Goal: Task Accomplishment & Management: Use online tool/utility

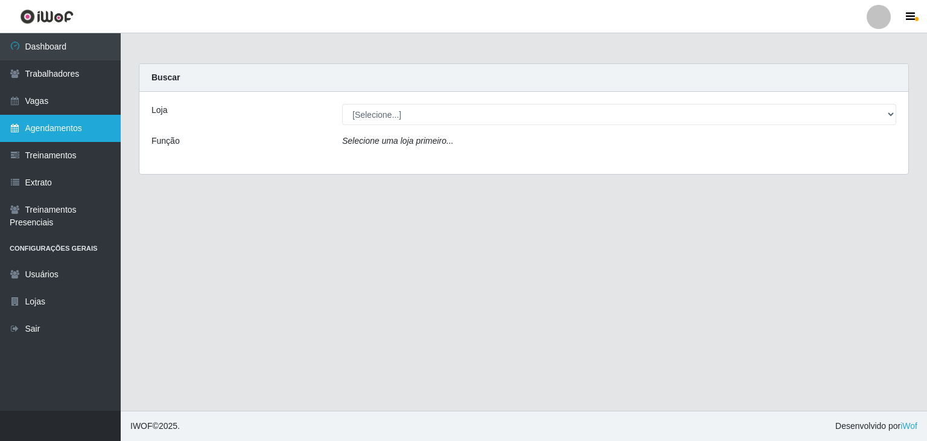
click at [76, 123] on link "Agendamentos" at bounding box center [60, 128] width 121 height 27
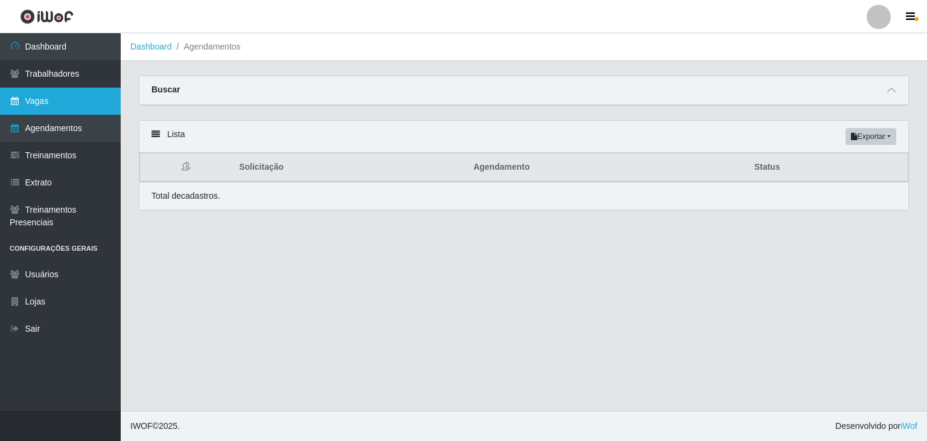
click at [72, 108] on link "Vagas" at bounding box center [60, 101] width 121 height 27
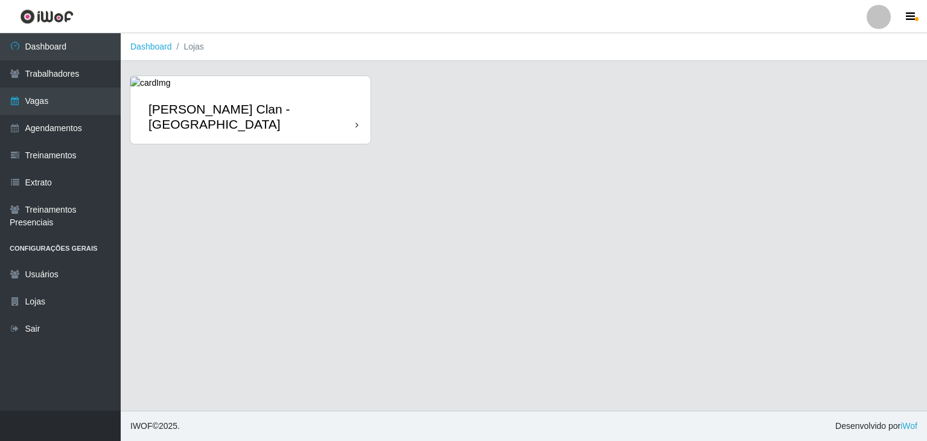
click at [356, 121] on icon at bounding box center [357, 125] width 3 height 8
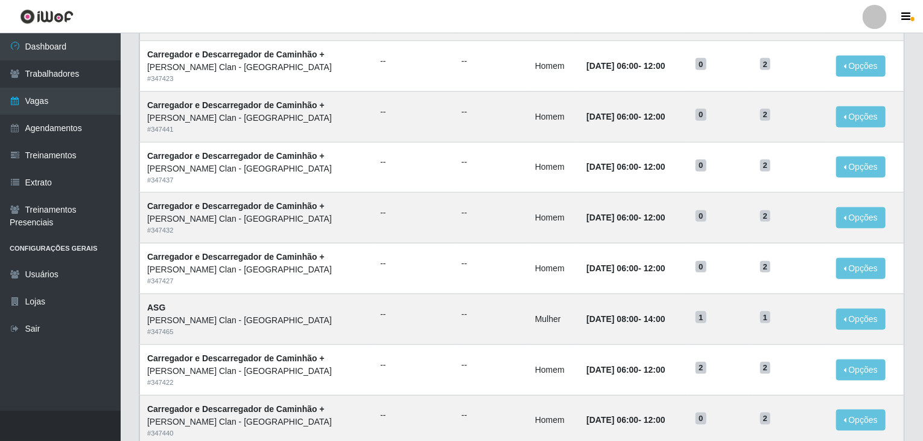
scroll to position [579, 0]
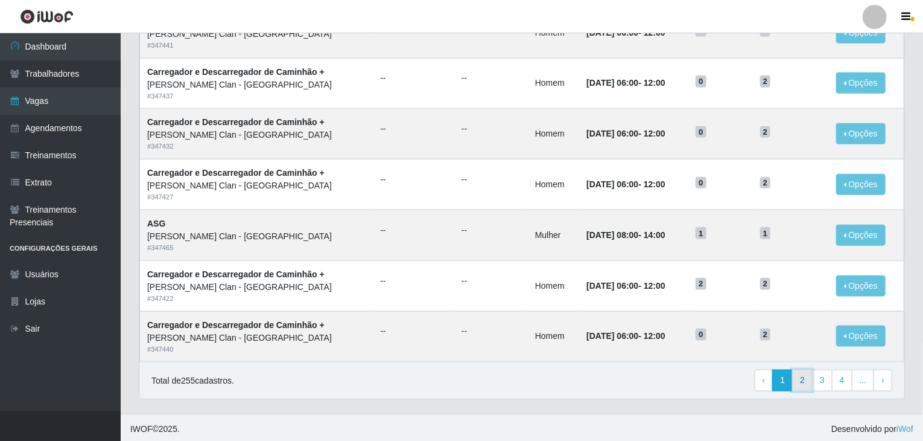
click at [806, 374] on link "2" at bounding box center [802, 380] width 21 height 22
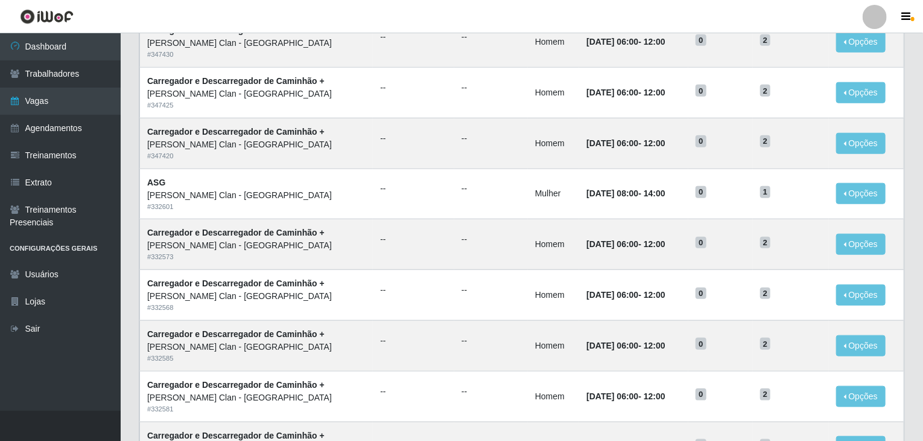
scroll to position [579, 0]
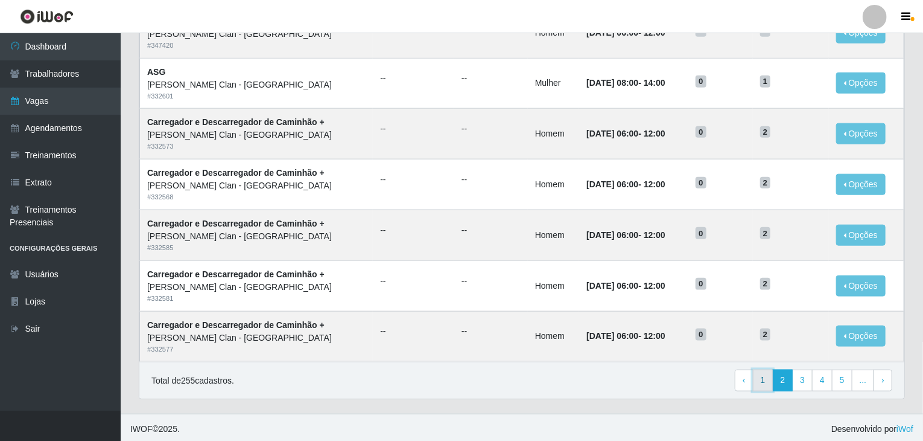
click at [771, 387] on link "1" at bounding box center [763, 380] width 21 height 22
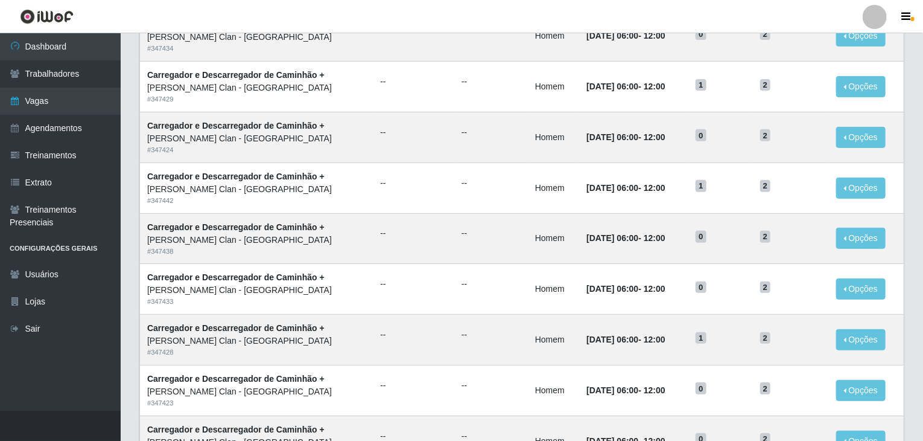
scroll to position [156, 0]
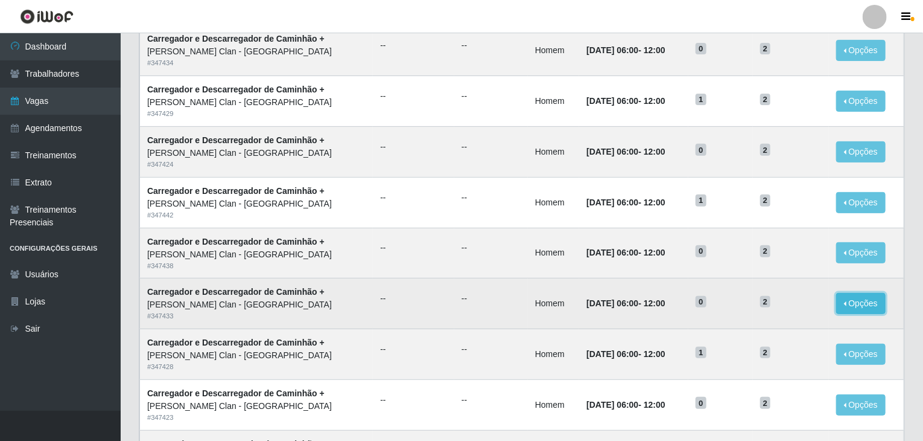
click at [842, 302] on button "Opções" at bounding box center [861, 303] width 49 height 21
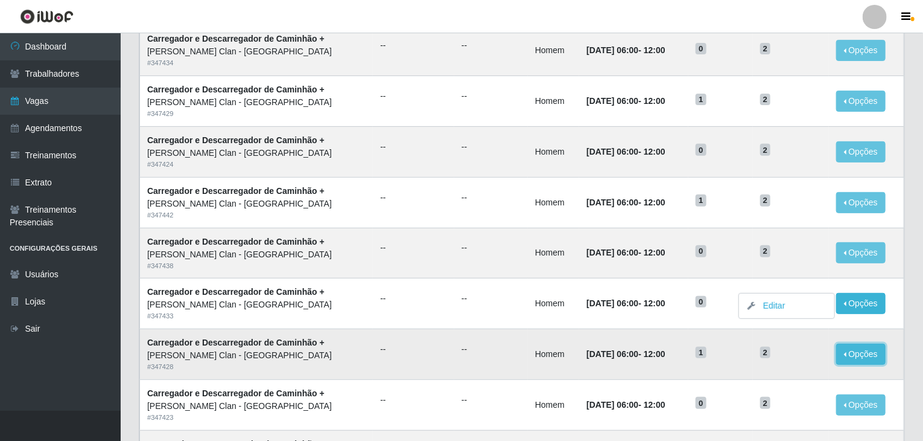
click at [861, 346] on button "Opções" at bounding box center [861, 353] width 49 height 21
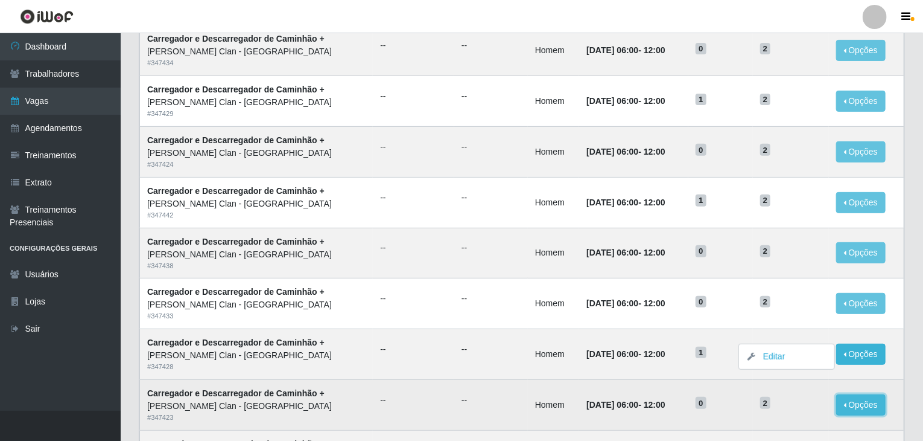
click at [859, 397] on button "Opções" at bounding box center [861, 404] width 49 height 21
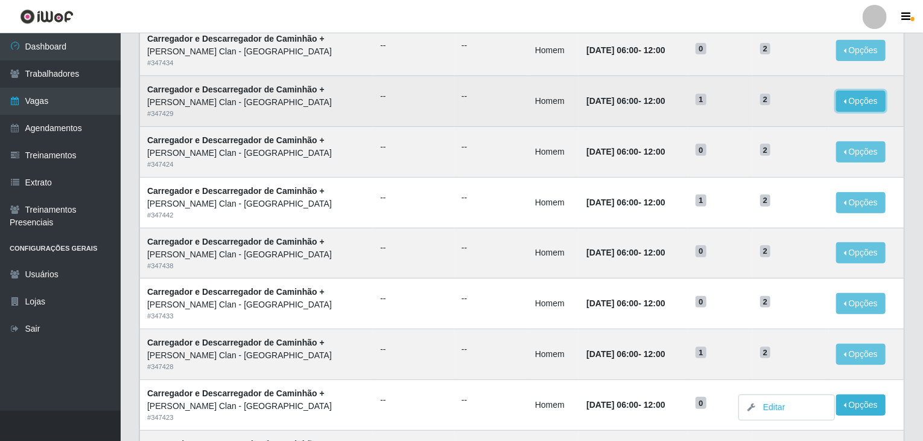
click at [843, 96] on button "Opções" at bounding box center [861, 101] width 49 height 21
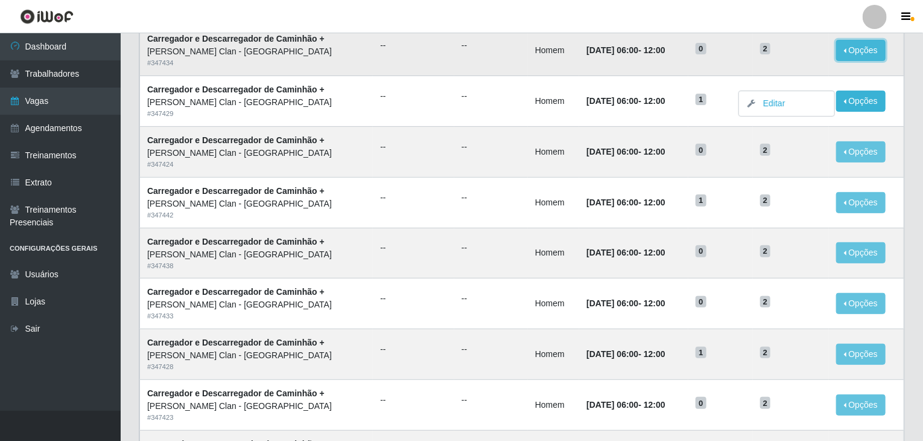
drag, startPoint x: 838, startPoint y: 45, endPoint x: 840, endPoint y: 59, distance: 13.3
click at [839, 49] on button "Opções" at bounding box center [861, 50] width 49 height 21
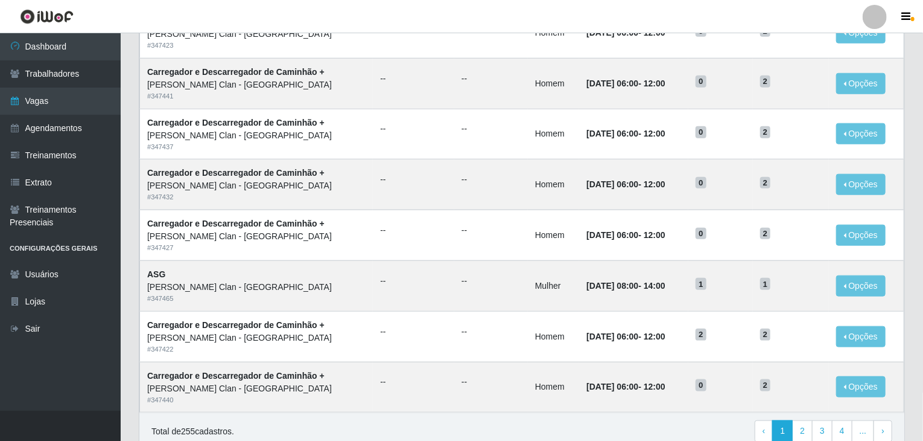
scroll to position [579, 0]
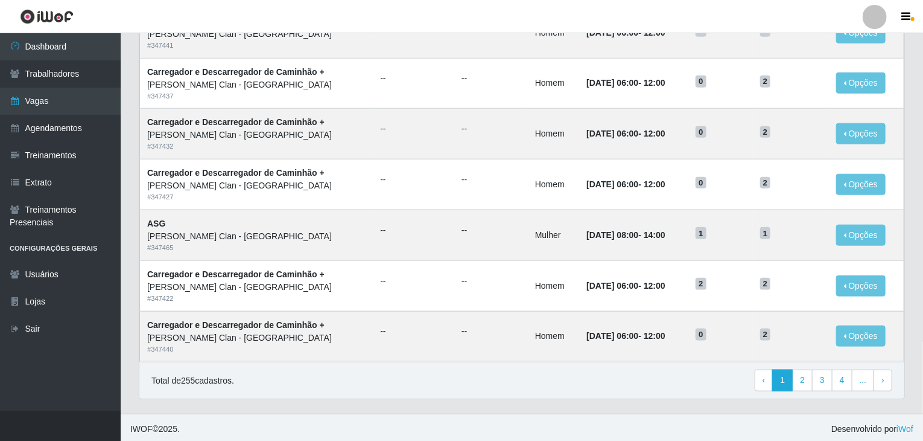
click at [228, 378] on p "Total de 255 cadastros." at bounding box center [192, 380] width 83 height 13
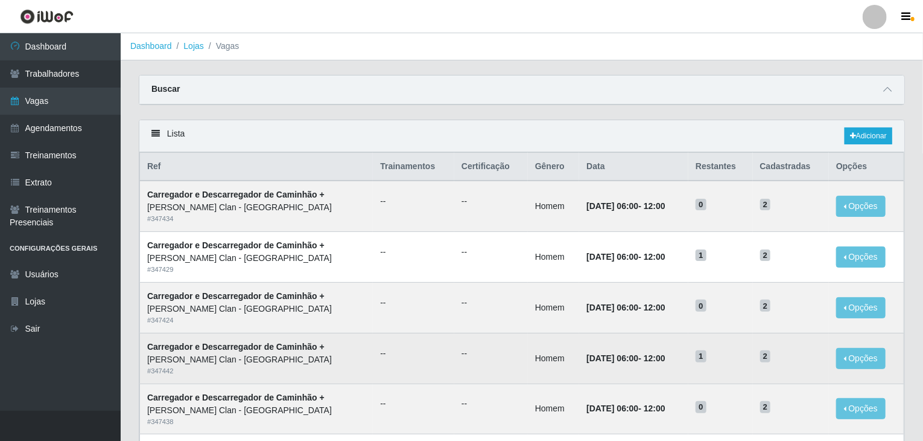
scroll to position [0, 0]
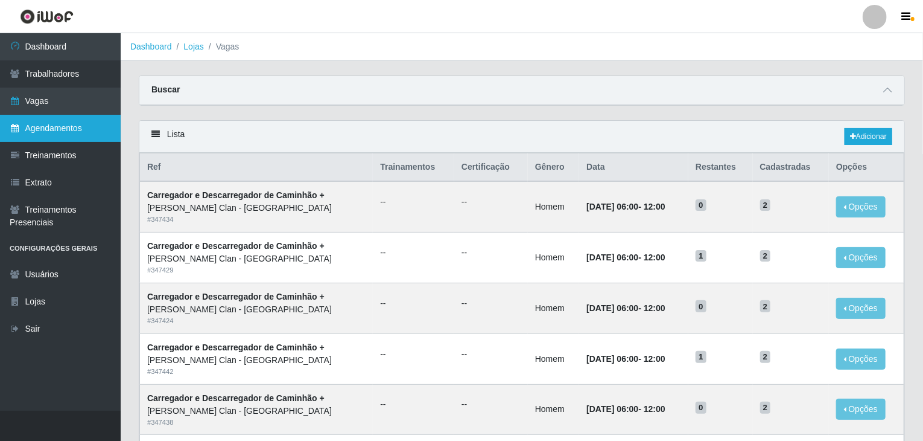
click at [62, 136] on link "Agendamentos" at bounding box center [60, 128] width 121 height 27
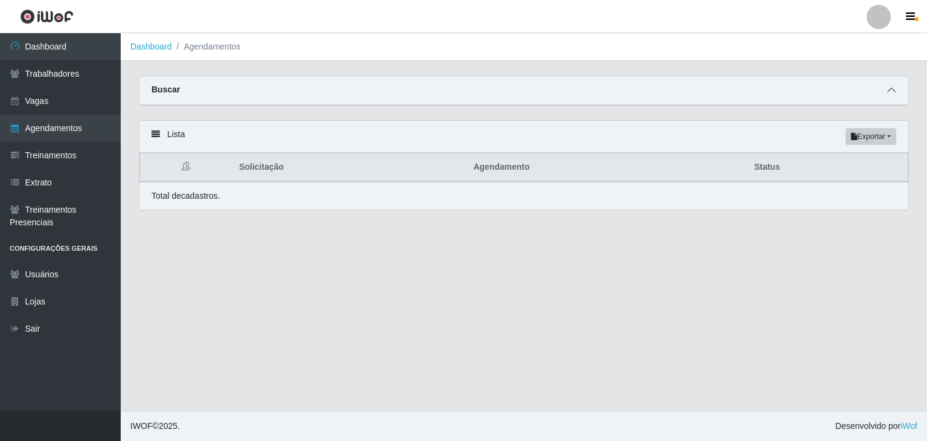
click at [896, 97] on span at bounding box center [891, 90] width 14 height 14
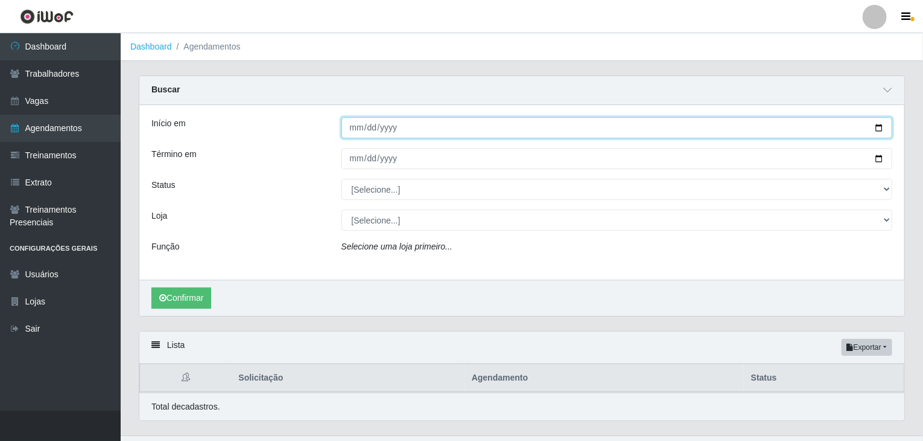
click at [354, 131] on input "Início em" at bounding box center [618, 127] width 552 height 21
type input "[DATE]"
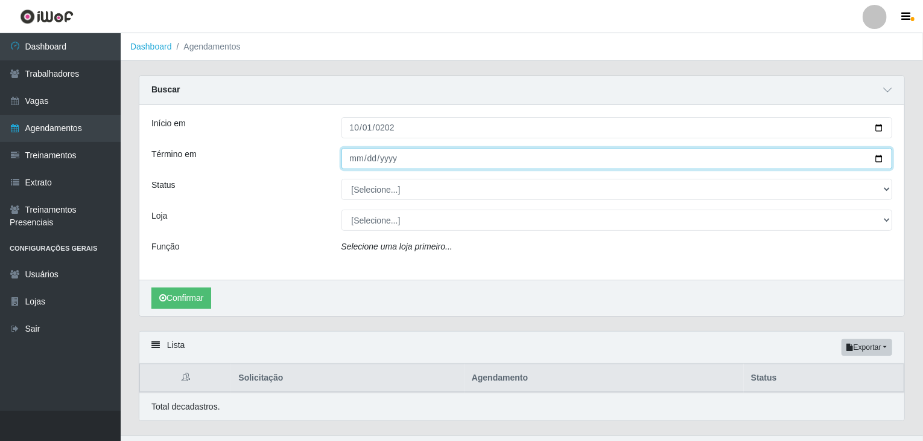
click at [355, 158] on input "Término em" at bounding box center [618, 158] width 552 height 21
type input "[DATE]"
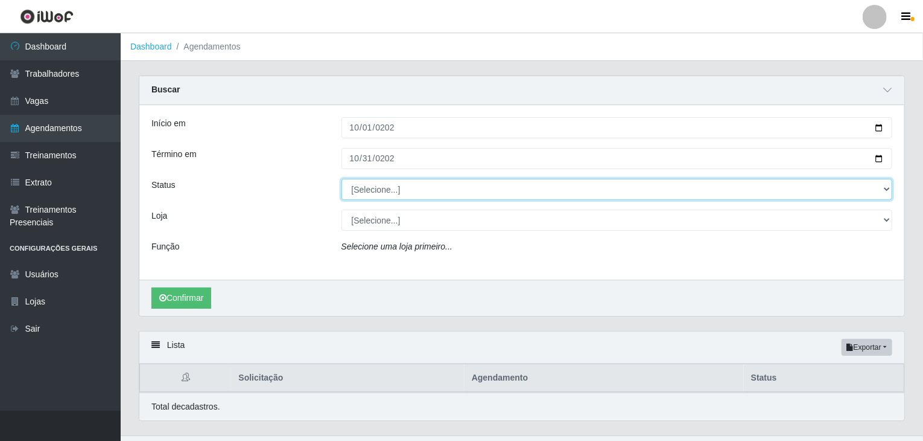
click at [363, 187] on select "[Selecione...] AGENDADO AGUARDANDO LIBERAR EM ANDAMENTO EM REVISÃO FINALIZADO C…" at bounding box center [618, 189] width 552 height 21
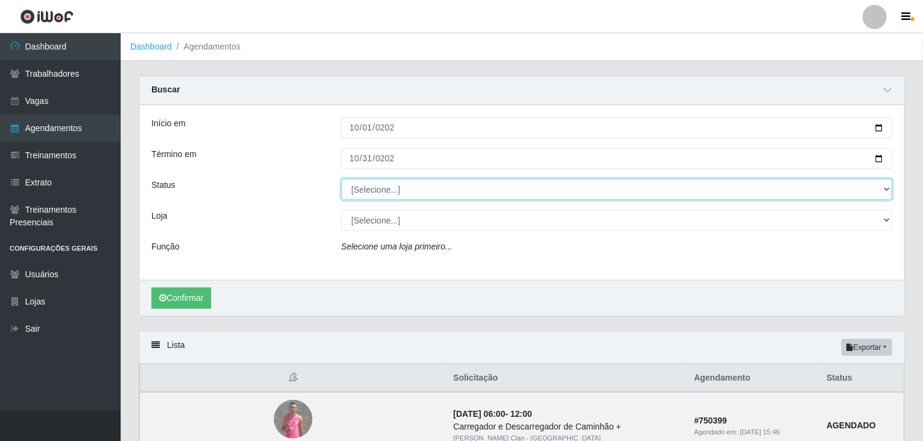
select select "AGENDADO"
click at [342, 179] on select "[Selecione...] AGENDADO AGUARDANDO LIBERAR EM ANDAMENTO EM REVISÃO FINALIZADO C…" at bounding box center [618, 189] width 552 height 21
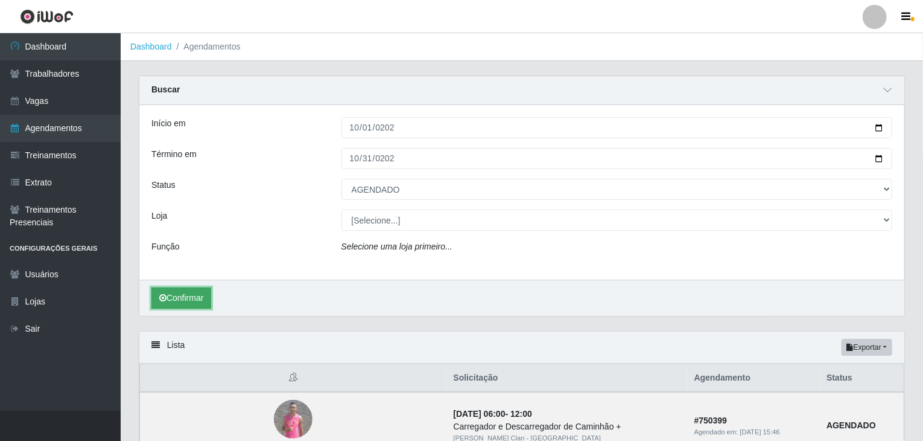
click at [196, 296] on button "Confirmar" at bounding box center [181, 297] width 60 height 21
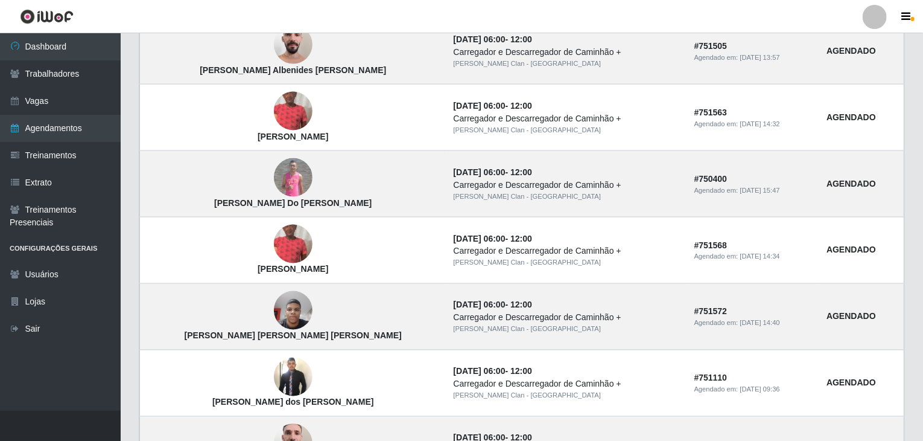
scroll to position [1026, 0]
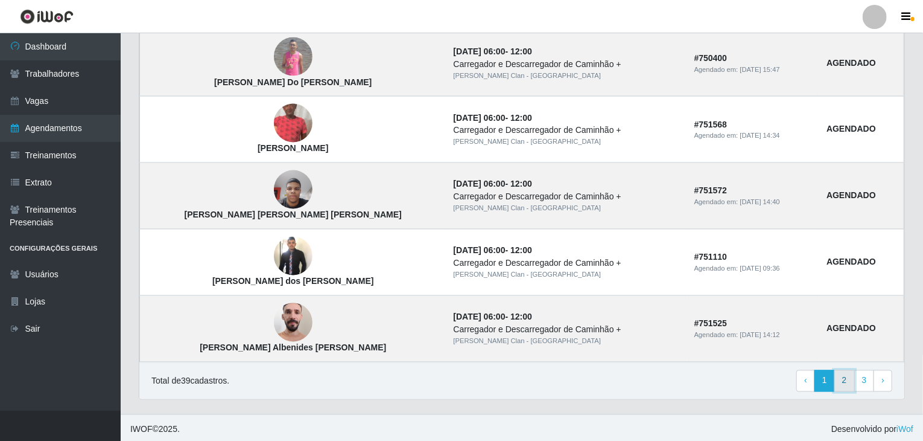
click at [845, 381] on link "2" at bounding box center [845, 381] width 21 height 22
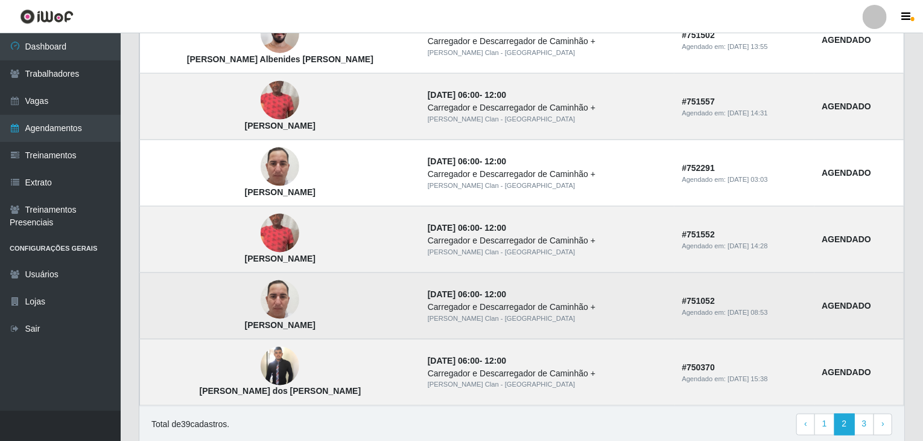
scroll to position [816, 0]
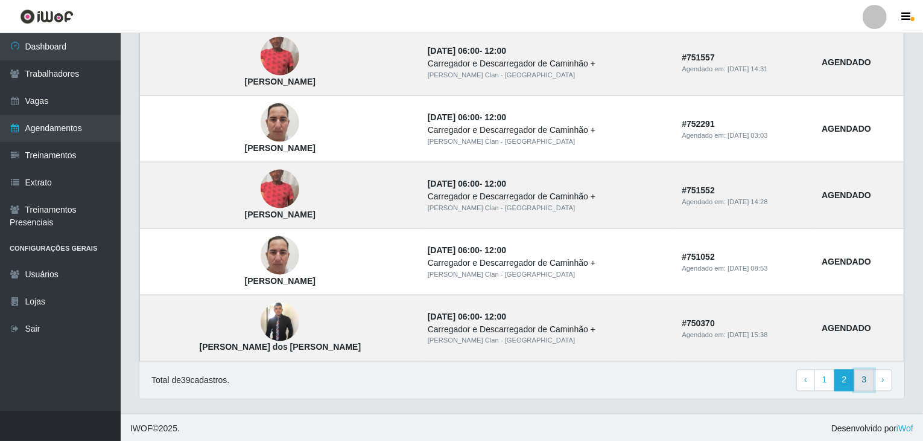
click at [860, 375] on link "3" at bounding box center [865, 380] width 21 height 22
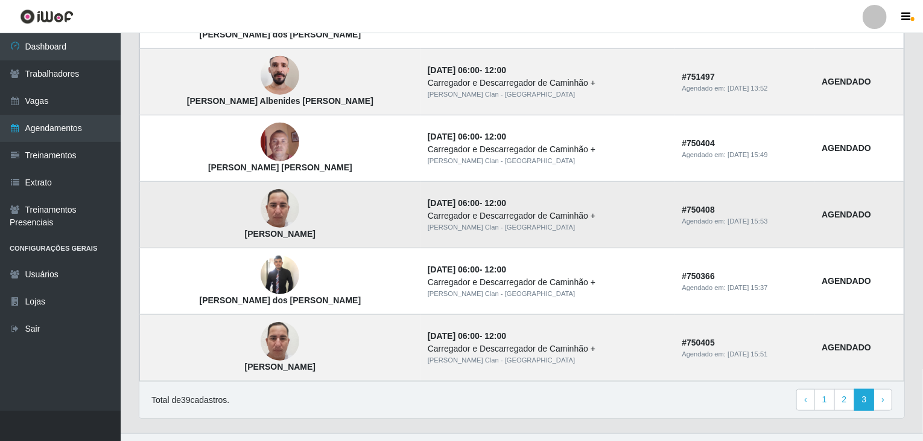
scroll to position [418, 0]
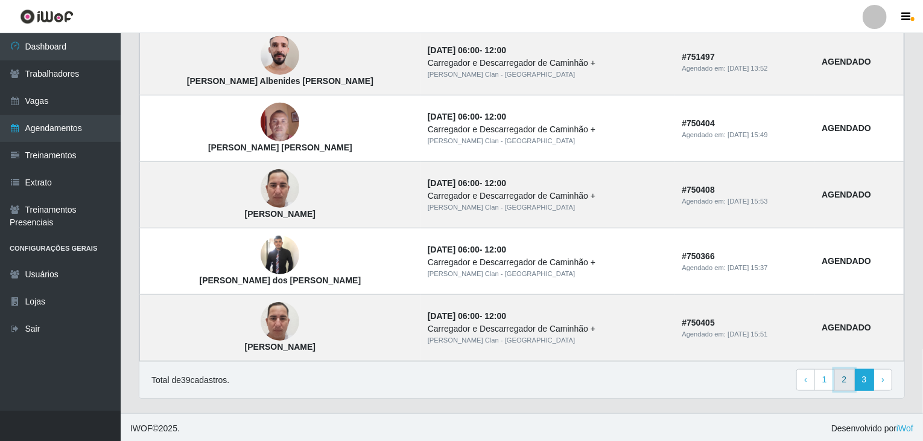
click at [847, 384] on link "2" at bounding box center [845, 380] width 21 height 22
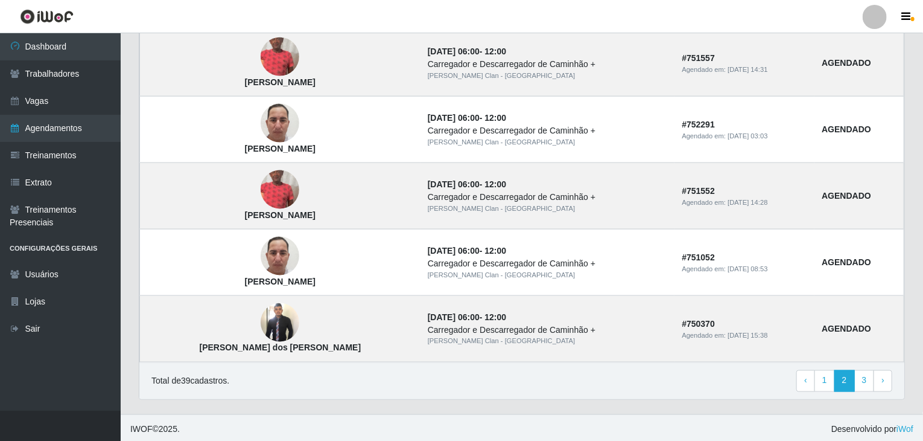
scroll to position [816, 0]
click at [831, 376] on link "1" at bounding box center [825, 380] width 21 height 22
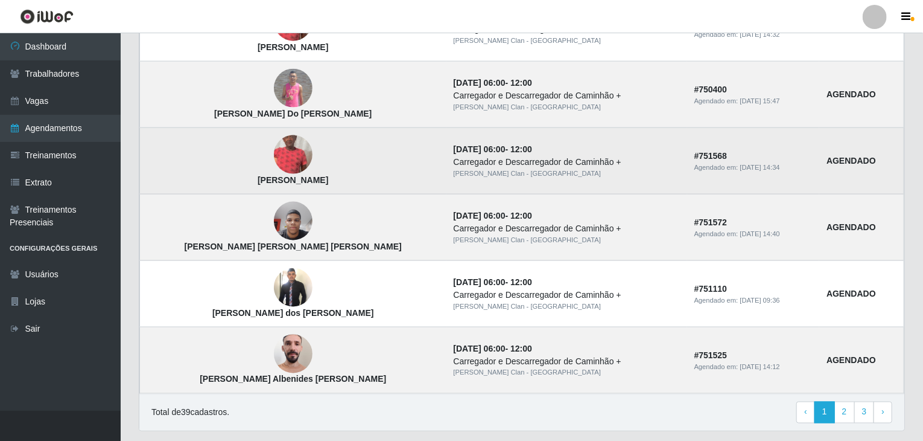
scroll to position [816, 0]
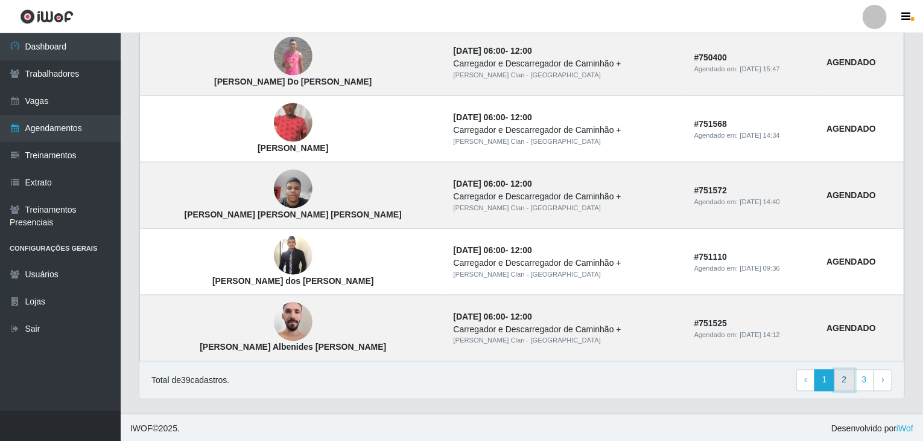
click at [850, 377] on link "2" at bounding box center [845, 380] width 21 height 22
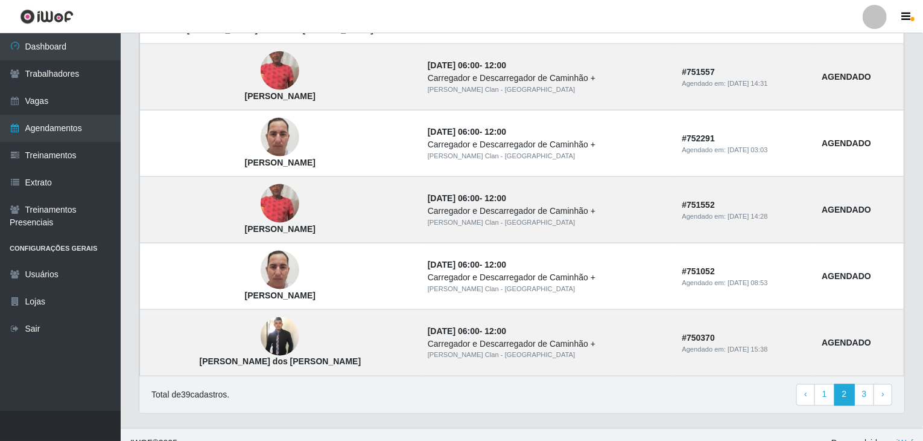
scroll to position [816, 0]
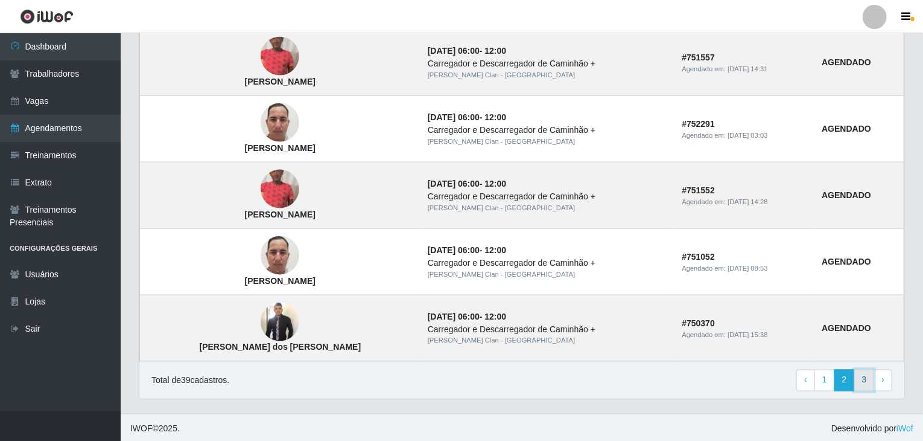
click at [862, 378] on link "3" at bounding box center [865, 380] width 21 height 22
